Goal: Information Seeking & Learning: Find specific page/section

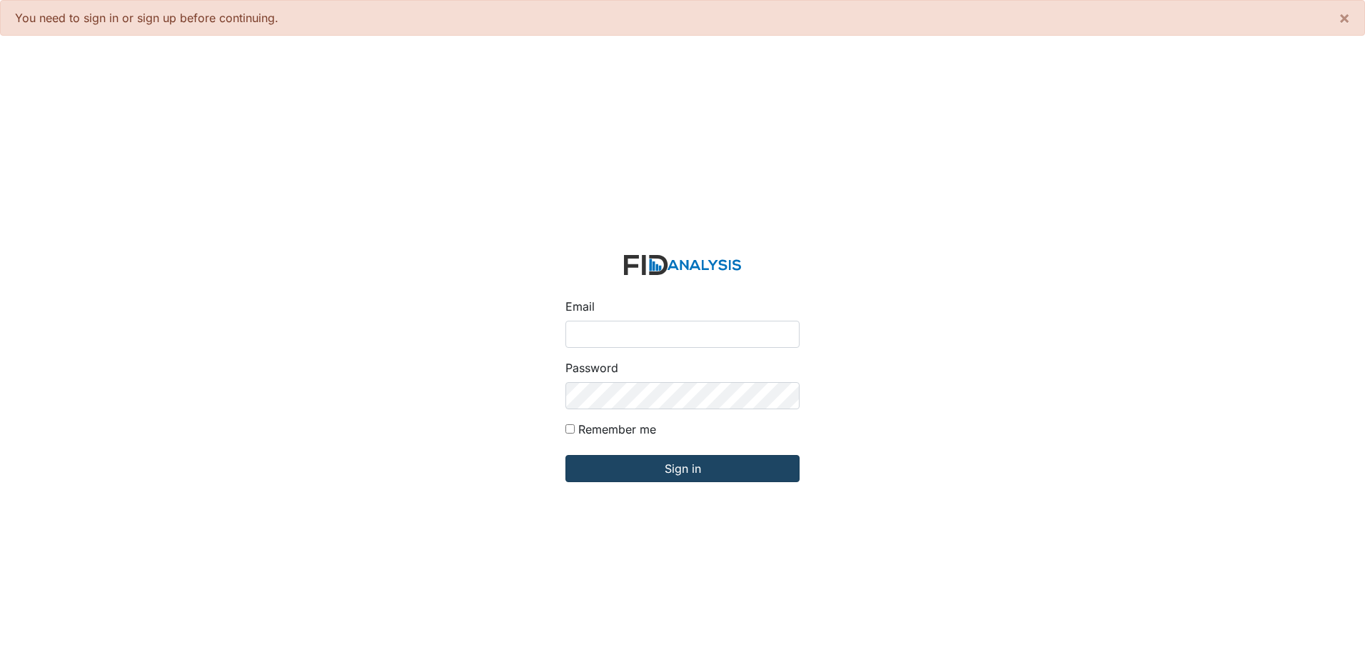
type input "[EMAIL_ADDRESS][DOMAIN_NAME]"
click at [686, 476] on input "Sign in" at bounding box center [682, 468] width 234 height 27
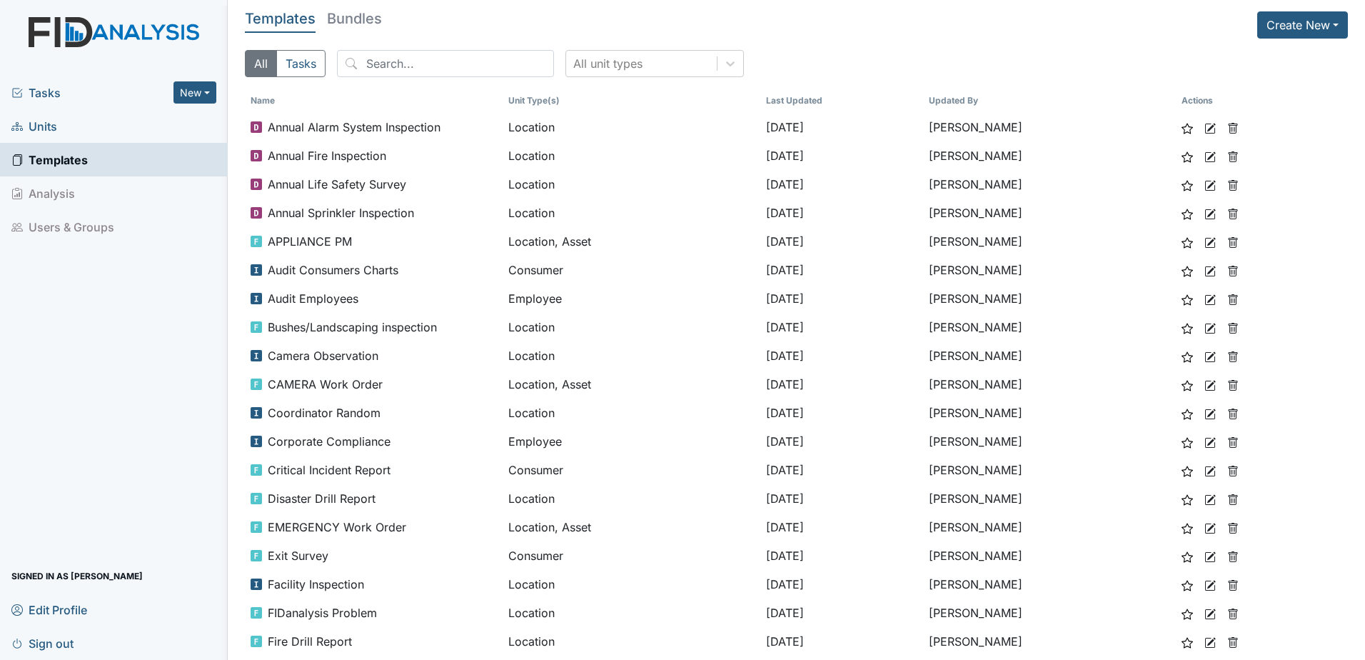
click at [44, 123] on span "Units" at bounding box center [34, 126] width 46 height 22
click at [111, 194] on li "Analysis" at bounding box center [114, 193] width 228 height 34
click at [66, 187] on li "Analysis" at bounding box center [114, 193] width 228 height 34
click at [62, 190] on li "Analysis" at bounding box center [114, 193] width 228 height 34
click at [55, 144] on link "Templates" at bounding box center [114, 160] width 228 height 34
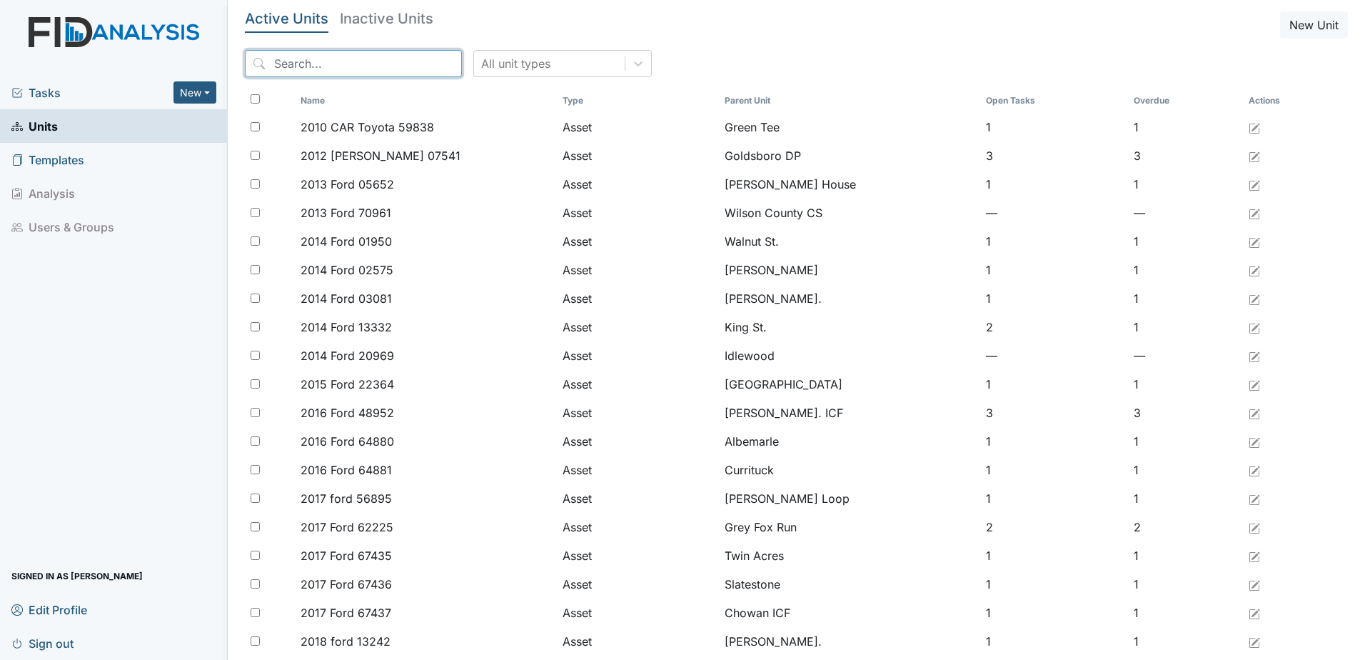
click at [364, 56] on input "search" at bounding box center [353, 63] width 217 height 27
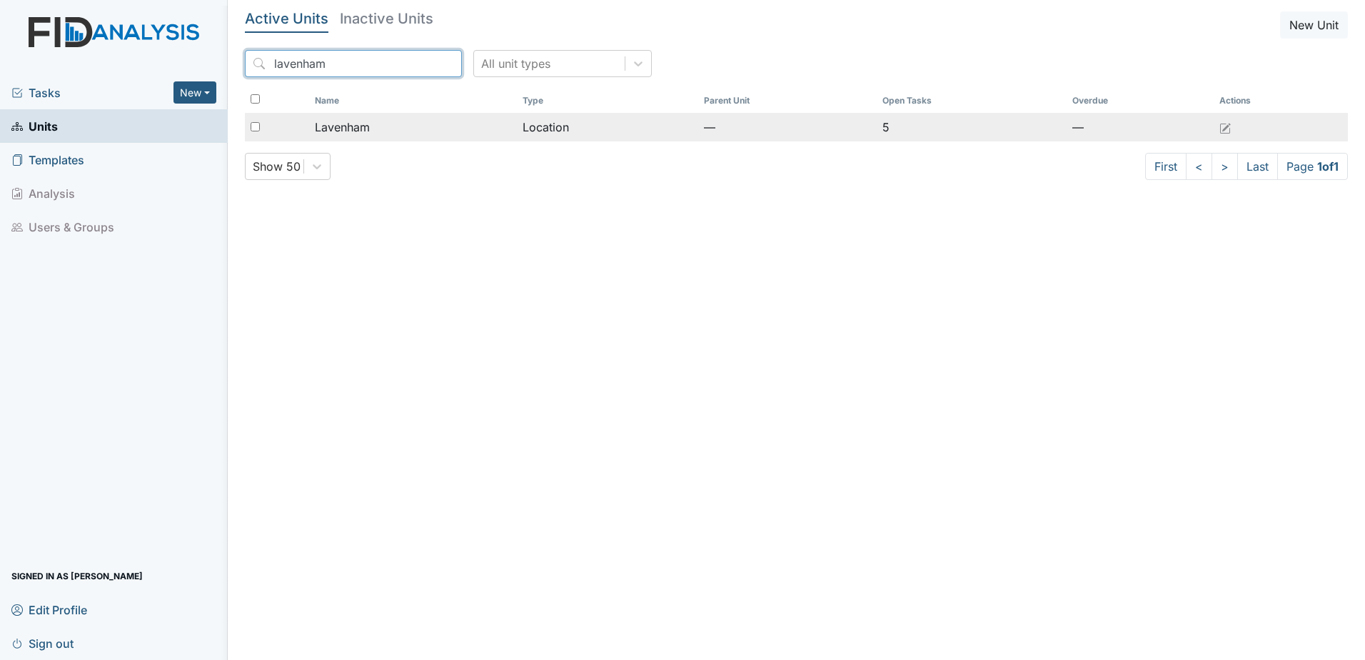
type input "lavenham"
click at [463, 123] on div "Lavenham" at bounding box center [413, 127] width 196 height 17
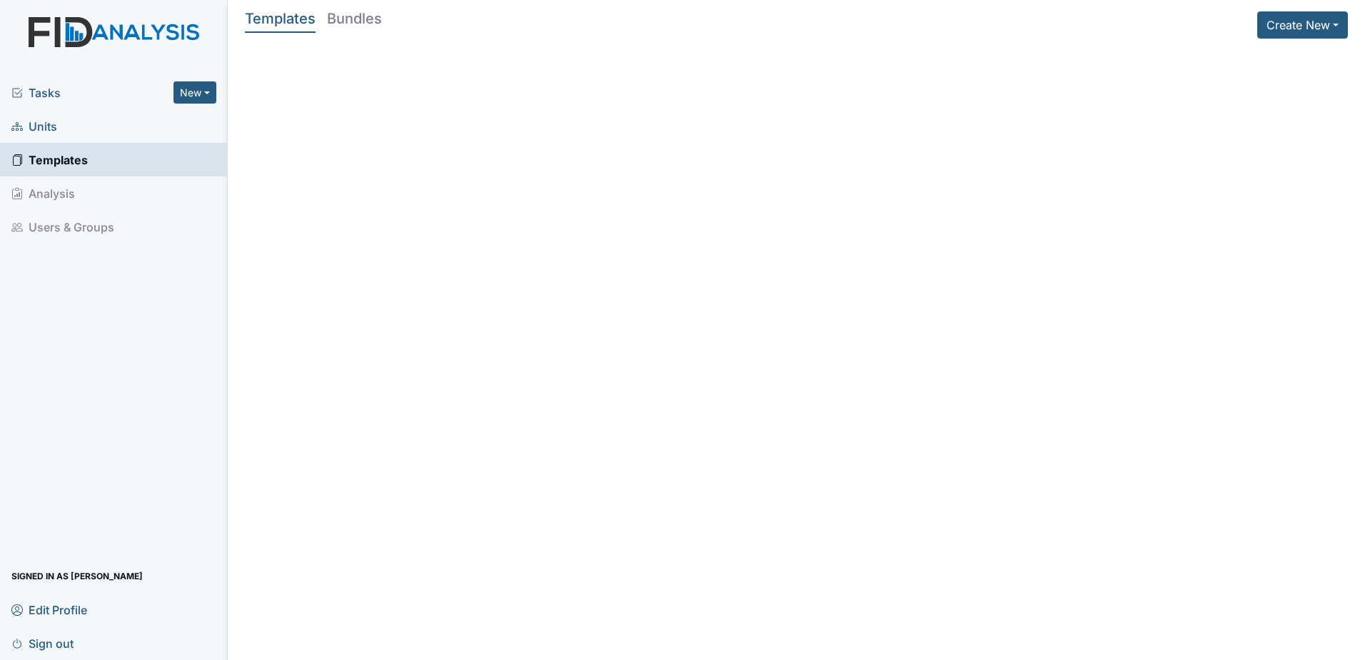
click at [55, 119] on span "Units" at bounding box center [34, 126] width 46 height 22
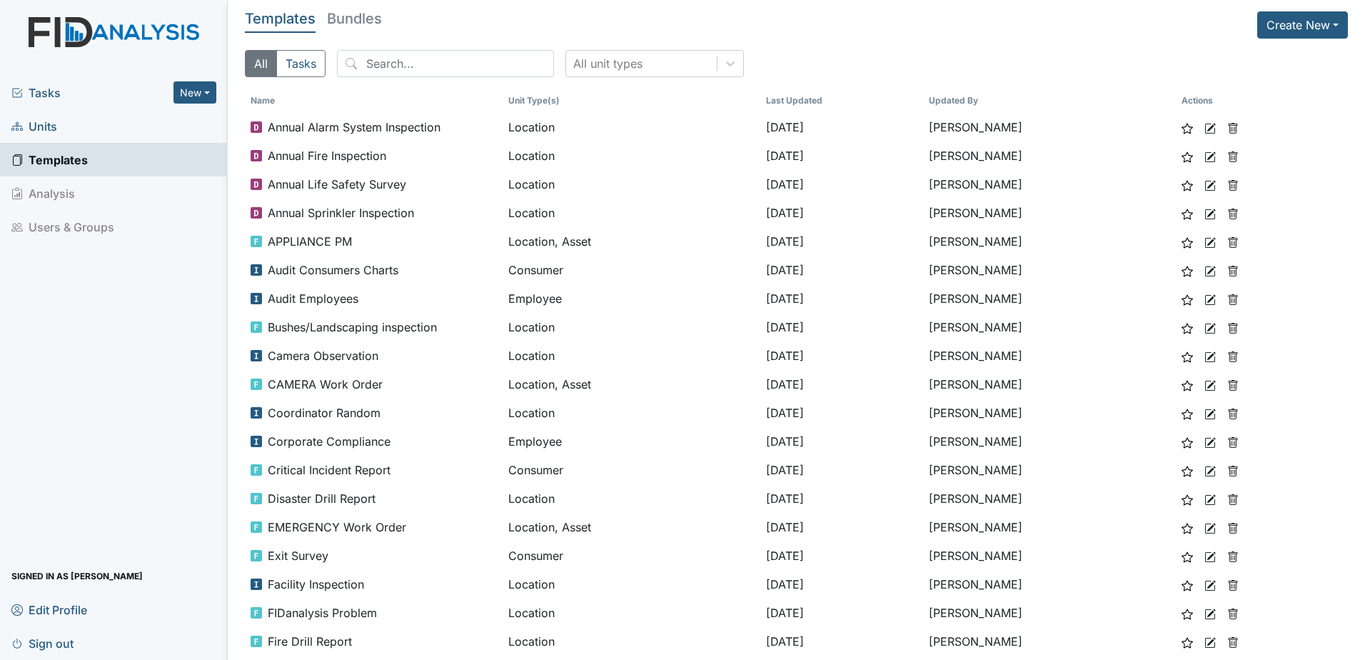
click at [56, 124] on span "Units" at bounding box center [34, 126] width 46 height 22
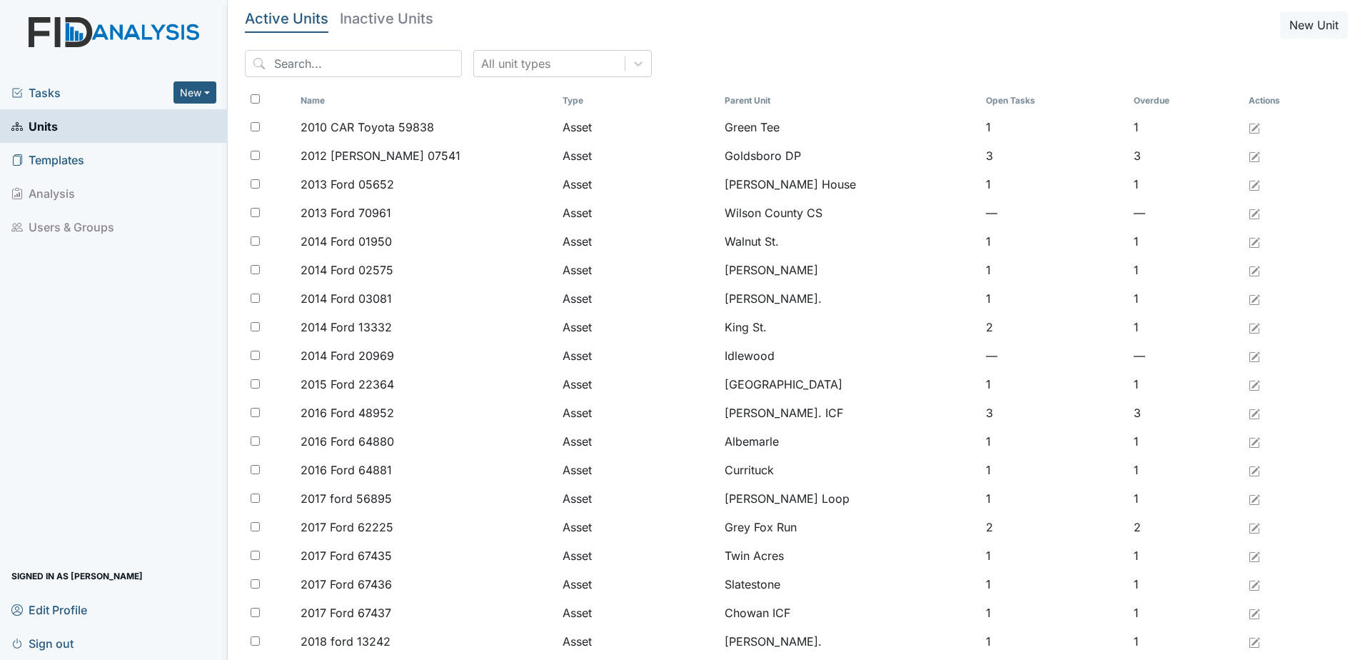
click at [763, 97] on th "Parent Unit" at bounding box center [849, 101] width 261 height 24
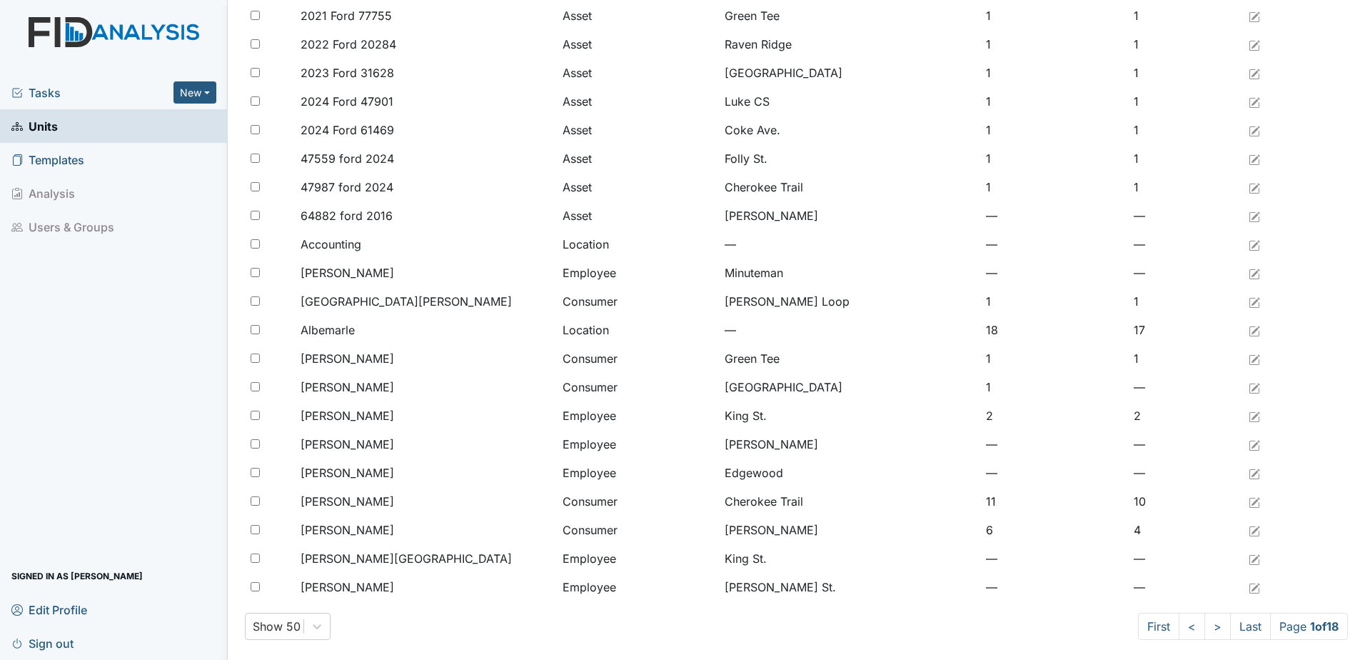
scroll to position [942, 0]
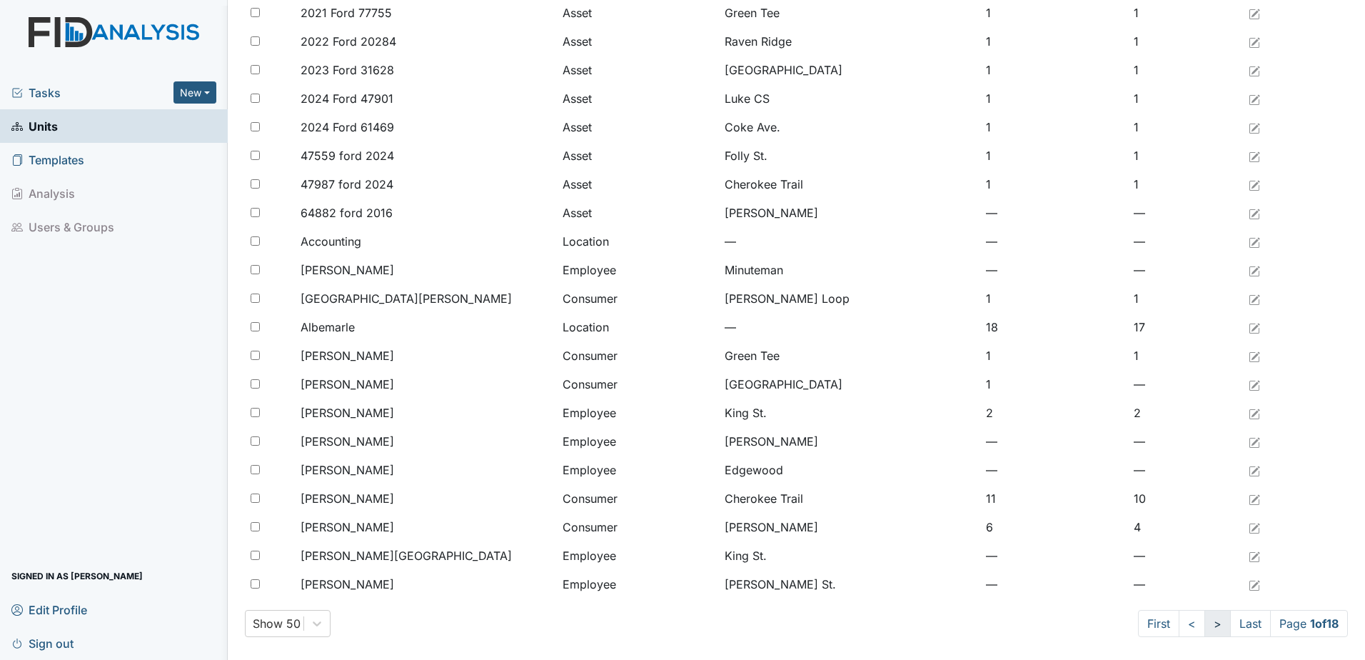
click at [1206, 624] on link ">" at bounding box center [1217, 623] width 26 height 27
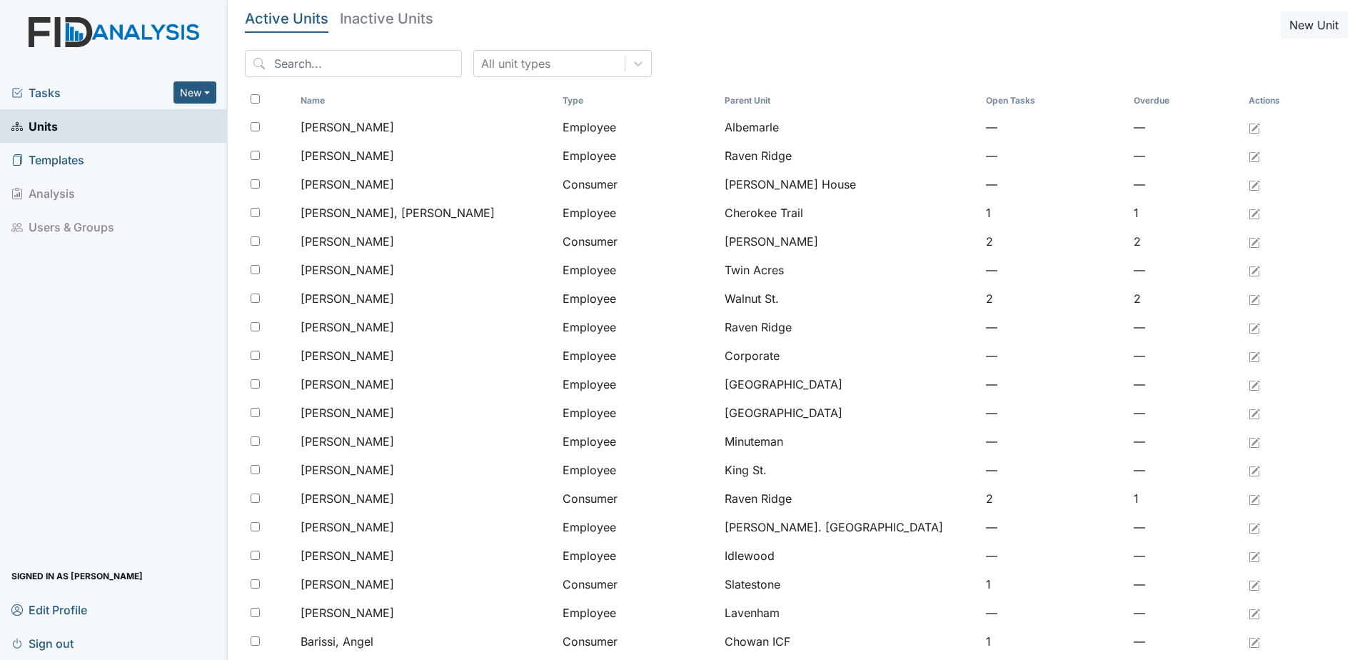
click at [89, 97] on span "Tasks" at bounding box center [92, 92] width 162 height 17
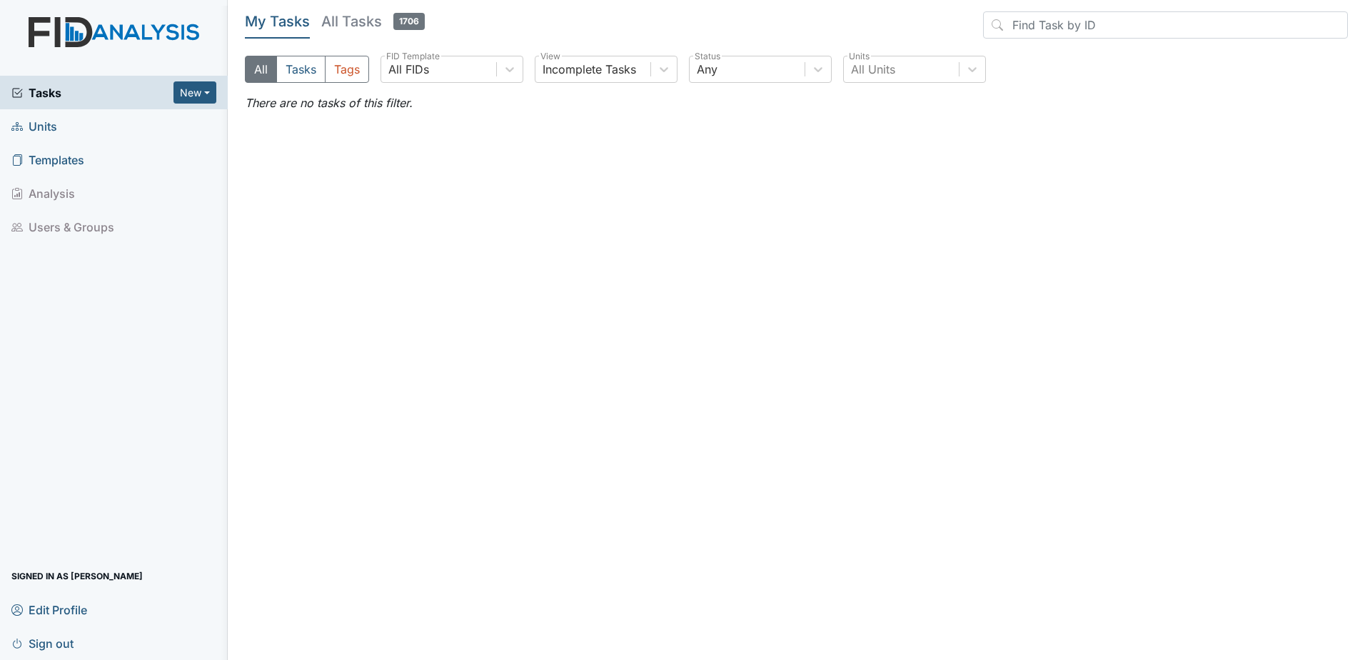
click at [84, 232] on li "Users & Groups" at bounding box center [114, 227] width 228 height 34
click at [88, 181] on li "Analysis" at bounding box center [114, 193] width 228 height 34
